Goal: Check status: Check status

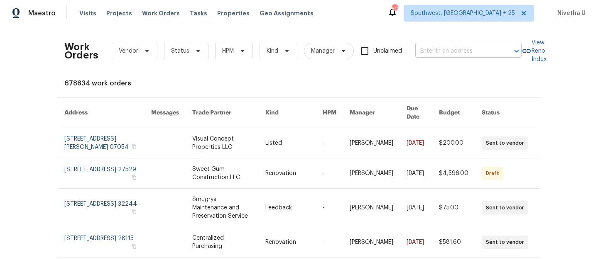
click at [448, 51] on input "text" at bounding box center [456, 51] width 83 height 13
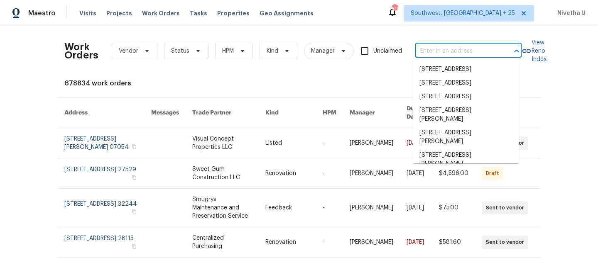
paste input "1869 Appaloosa Mill Ct, Buford, GA 30519"
type input "1869 Appaloosa Mill Ct, Buford, GA 30519"
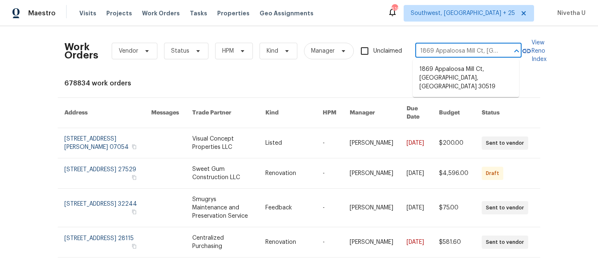
scroll to position [0, 35]
click at [450, 69] on li "1869 Appaloosa Mill Ct, Buford, GA 30519" at bounding box center [466, 78] width 106 height 31
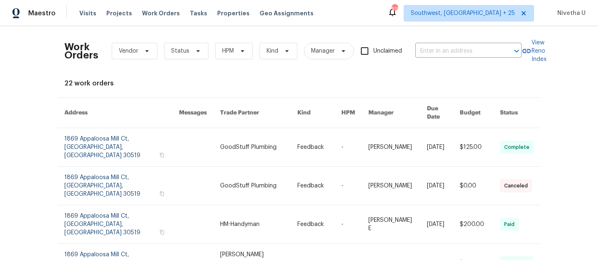
type input "1869 Appaloosa Mill Ct, Buford, GA 30519"
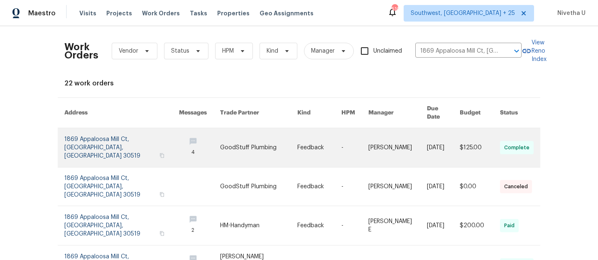
click at [76, 145] on link at bounding box center [121, 147] width 115 height 39
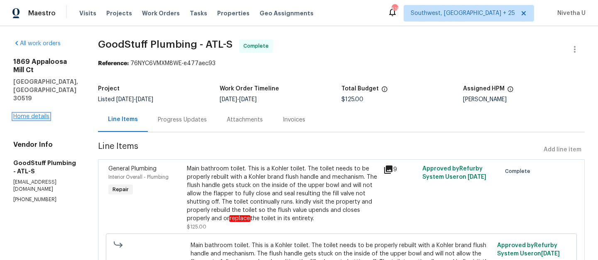
click at [35, 114] on link "Home details" at bounding box center [31, 117] width 36 height 6
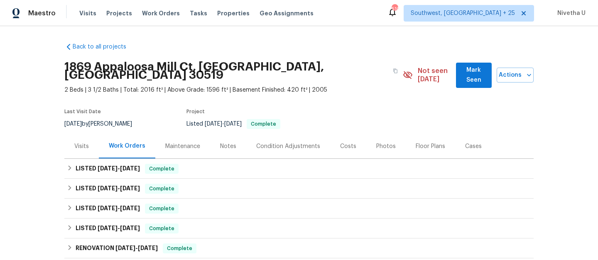
scroll to position [81, 0]
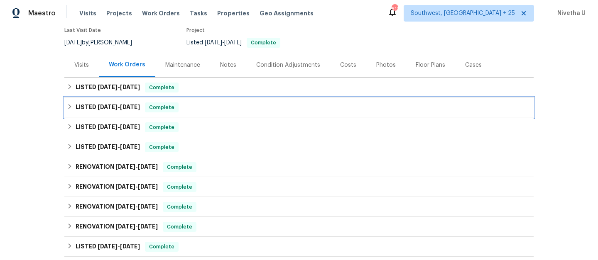
click at [178, 103] on div "LISTED 9/8/25 - 9/26/25 Complete" at bounding box center [299, 108] width 464 height 10
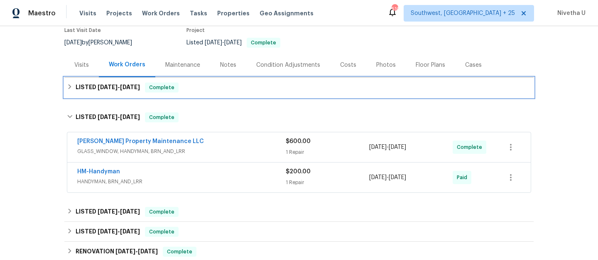
click at [182, 85] on div "LISTED 9/29/25 - 10/1/25 Complete" at bounding box center [298, 88] width 469 height 20
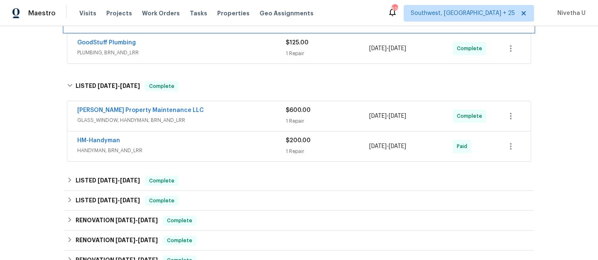
scroll to position [183, 0]
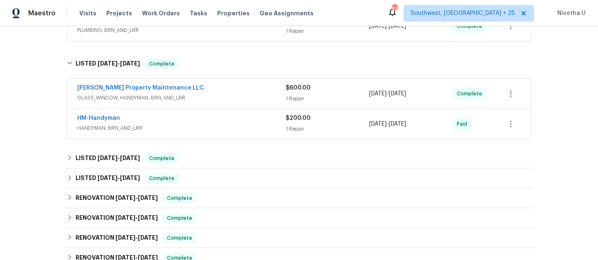
click at [196, 124] on span "HANDYMAN, BRN_AND_LRR" at bounding box center [181, 128] width 209 height 8
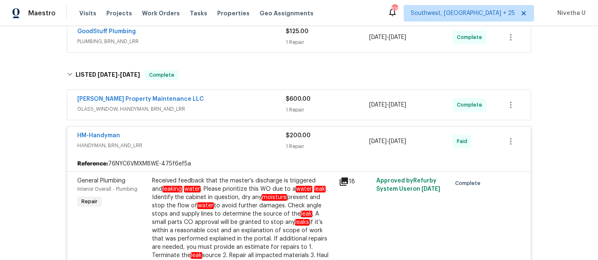
scroll to position [154, 0]
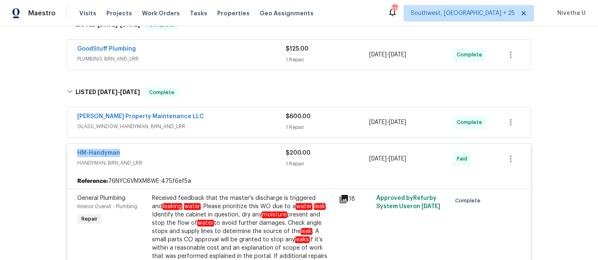
click at [217, 149] on div "HM-Handyman" at bounding box center [181, 154] width 209 height 10
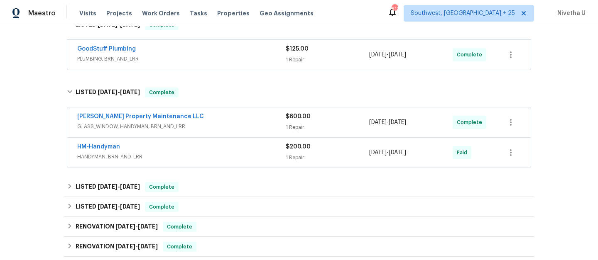
click at [212, 123] on span "GLASS_WINDOW, HANDYMAN, BRN_AND_LRR" at bounding box center [181, 127] width 209 height 8
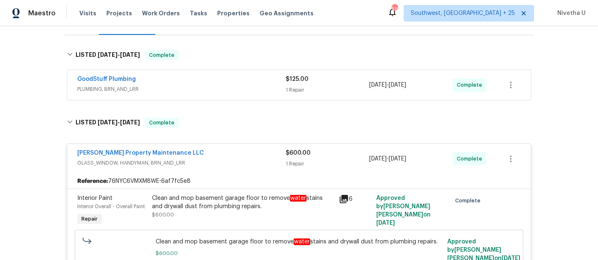
scroll to position [118, 0]
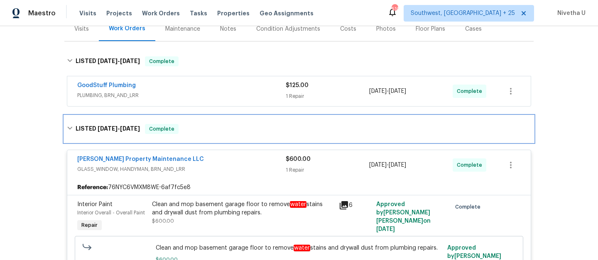
click at [201, 124] on div "LISTED 9/8/25 - 9/26/25 Complete" at bounding box center [299, 129] width 464 height 10
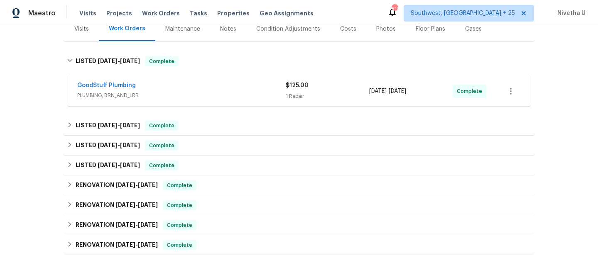
click at [213, 81] on div "GoodStuff Plumbing" at bounding box center [181, 86] width 209 height 10
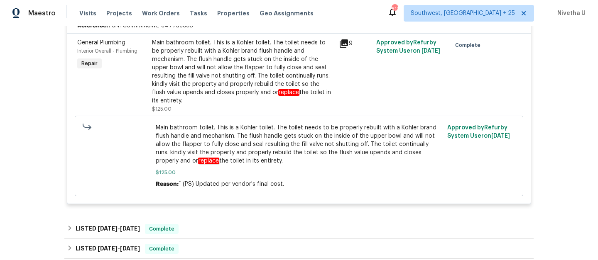
scroll to position [243, 0]
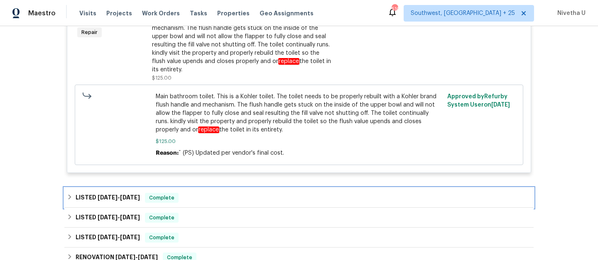
click at [203, 193] on div "LISTED 9/8/25 - 9/26/25 Complete" at bounding box center [299, 198] width 464 height 10
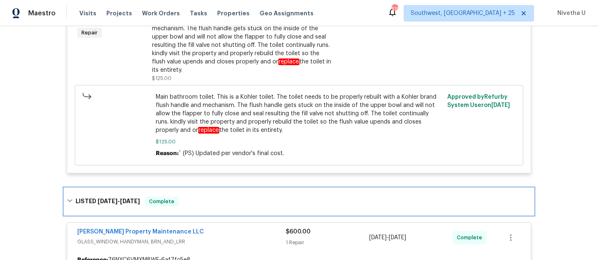
click at [203, 189] on div "LISTED 9/8/25 - 9/26/25 Complete" at bounding box center [298, 202] width 469 height 27
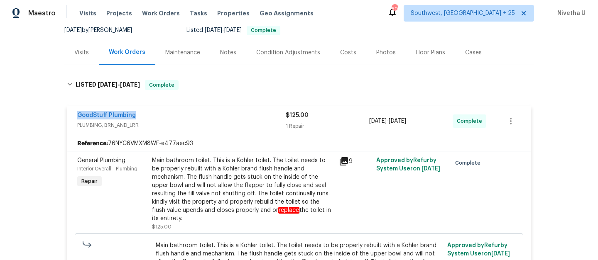
scroll to position [93, 0]
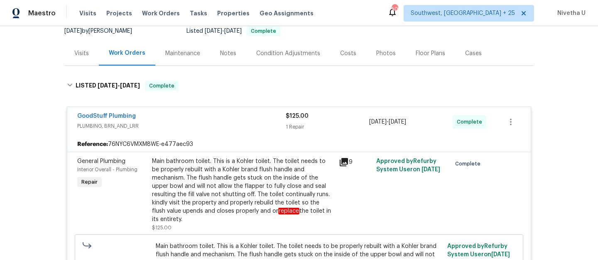
click at [246, 122] on span "PLUMBING, BRN_AND_LRR" at bounding box center [181, 126] width 209 height 8
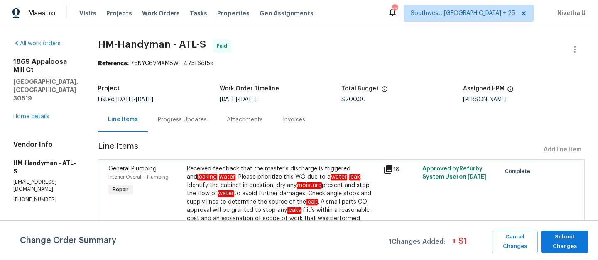
click at [197, 127] on div "Progress Updates" at bounding box center [182, 120] width 69 height 25
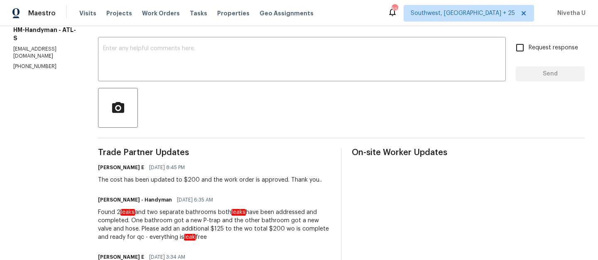
scroll to position [4, 0]
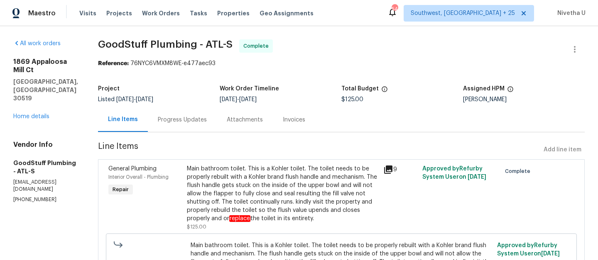
click at [213, 128] on div "Progress Updates" at bounding box center [182, 120] width 69 height 25
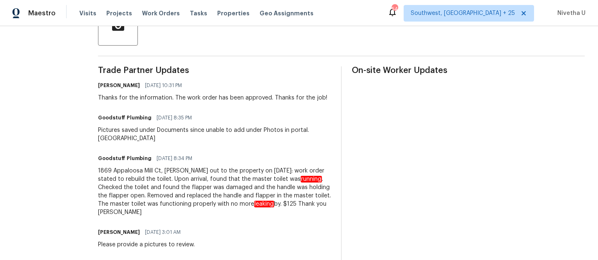
scroll to position [201, 0]
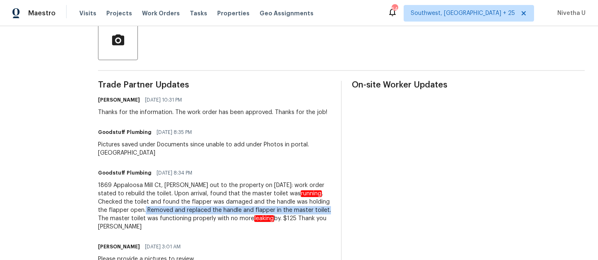
drag, startPoint x: 219, startPoint y: 220, endPoint x: 192, endPoint y: 229, distance: 28.9
click at [192, 229] on div "1869 Appaloosa Mill Ct, [PERSON_NAME] out to the property on [DATE]: work order…" at bounding box center [214, 207] width 233 height 50
copy div "Removed and replaced the handle and flapper in the master toilet."
